Goal: Contribute content: Add original content to the website for others to see

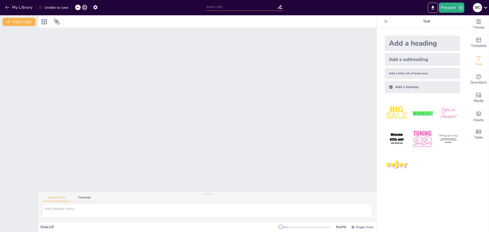
click at [409, 41] on div "Add a heading" at bounding box center [422, 43] width 75 height 15
click at [126, 73] on div at bounding box center [207, 109] width 338 height 163
click at [425, 70] on div "Add a little bit of body text" at bounding box center [422, 73] width 75 height 11
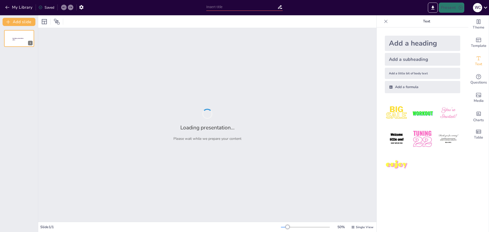
click at [425, 69] on div "Add a little bit of body text" at bounding box center [422, 73] width 75 height 11
click at [411, 81] on div "Add a formula" at bounding box center [422, 87] width 75 height 12
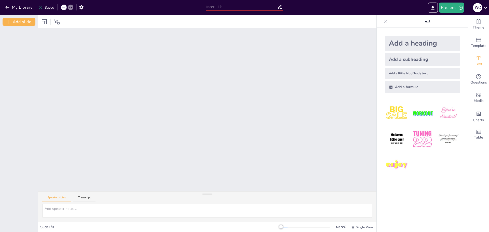
click at [398, 43] on div "Add a heading" at bounding box center [422, 43] width 75 height 15
click at [456, 7] on button "Present" at bounding box center [451, 8] width 25 height 10
click at [456, 20] on li "Preview presentation" at bounding box center [459, 19] width 40 height 8
